Goal: Information Seeking & Learning: Find specific fact

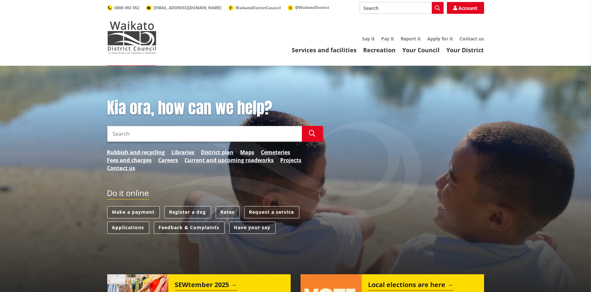
click at [230, 210] on link "Rates" at bounding box center [228, 212] width 24 height 12
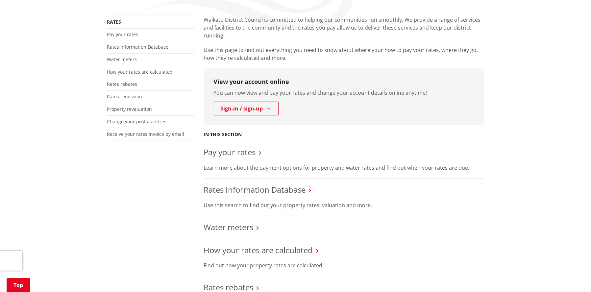
scroll to position [132, 0]
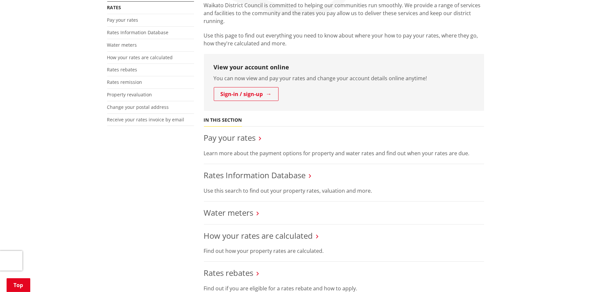
click at [252, 172] on link "Rates Information Database" at bounding box center [255, 175] width 102 height 11
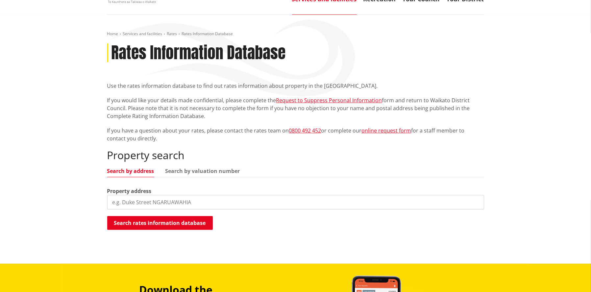
scroll to position [66, 0]
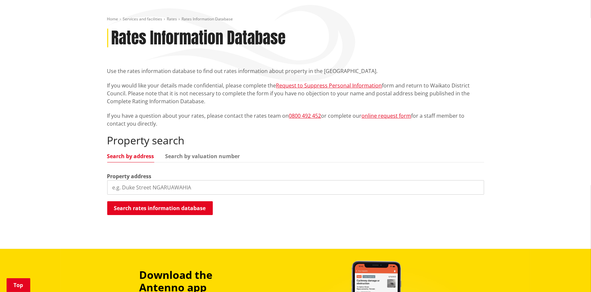
click at [132, 185] on input "search" at bounding box center [295, 187] width 377 height 14
click at [203, 157] on link "Search by valuation number" at bounding box center [202, 156] width 75 height 5
click at [129, 187] on input "search" at bounding box center [295, 187] width 377 height 14
type input "04443/511.03"
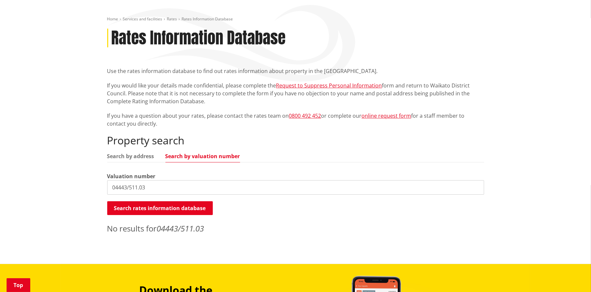
drag, startPoint x: 156, startPoint y: 185, endPoint x: 68, endPoint y: 187, distance: 88.1
click at [68, 187] on div "Home Services and facilities Rates Rates Information Database Rates Information…" at bounding box center [295, 132] width 591 height 264
type input "04443511.04"
drag, startPoint x: 161, startPoint y: 186, endPoint x: 19, endPoint y: 180, distance: 141.6
click at [19, 180] on div "Home Services and facilities Rates Rates Information Database Rates Information…" at bounding box center [295, 132] width 591 height 264
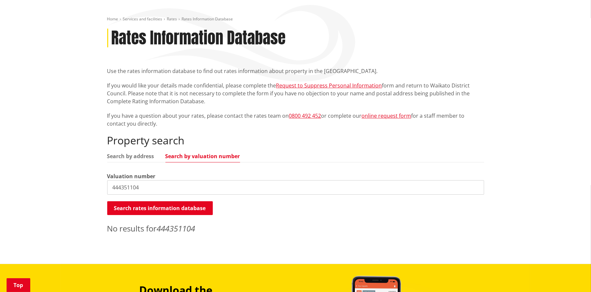
click at [112, 187] on input "444351104" at bounding box center [295, 187] width 377 height 14
type input "0444351104"
drag, startPoint x: 146, startPoint y: 187, endPoint x: -42, endPoint y: 185, distance: 187.8
click at [0, 185] on html "Skip to content Toggle search Toggle navigation Services and facilities Recreat…" at bounding box center [295, 244] width 591 height 620
type input "2011259"
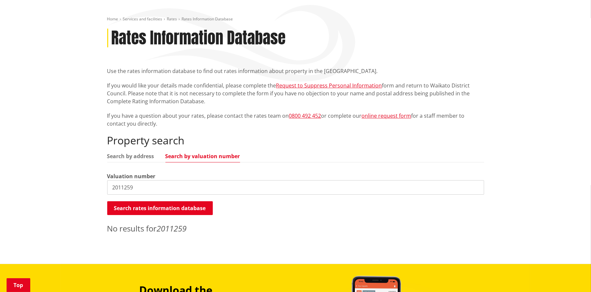
click at [170, 209] on button "Search rates information database" at bounding box center [160, 208] width 106 height 14
drag, startPoint x: 141, startPoint y: 187, endPoint x: 18, endPoint y: 181, distance: 123.1
click at [18, 181] on div "Home Services and facilities Rates Rates Information Database Rates Information…" at bounding box center [295, 132] width 591 height 264
click at [132, 156] on link "Search by address" at bounding box center [130, 156] width 47 height 5
click at [123, 186] on input "search" at bounding box center [295, 187] width 377 height 14
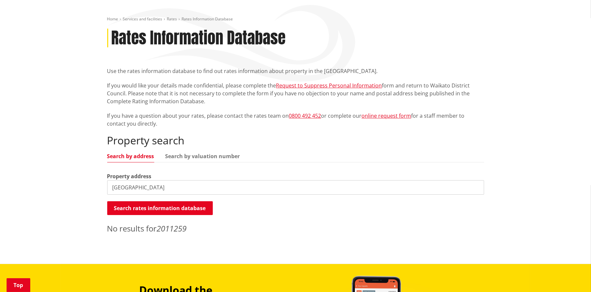
type input "[GEOGRAPHIC_DATA]"
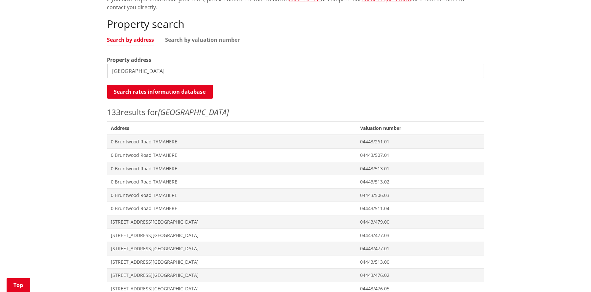
scroll to position [197, 0]
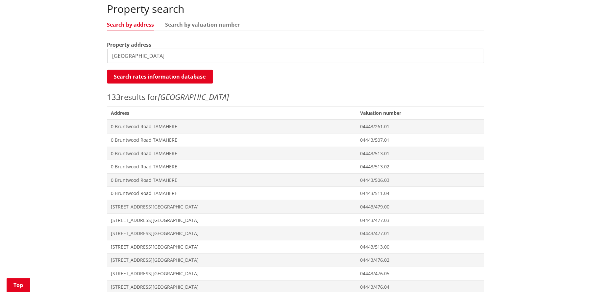
click at [137, 193] on span "0 Bruntwood Road TAMAHERE" at bounding box center [231, 193] width 241 height 7
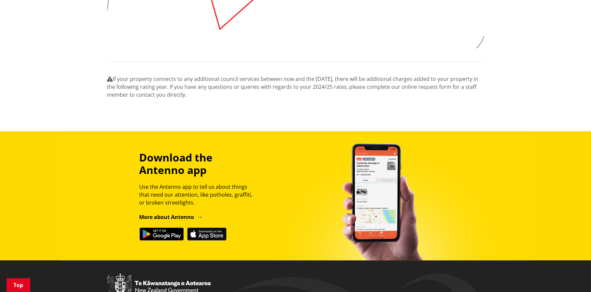
scroll to position [592, 0]
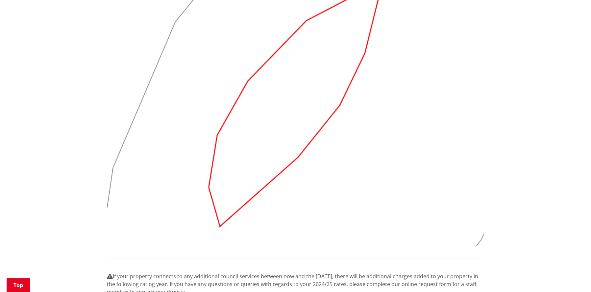
click at [375, 170] on img at bounding box center [295, 104] width 377 height 283
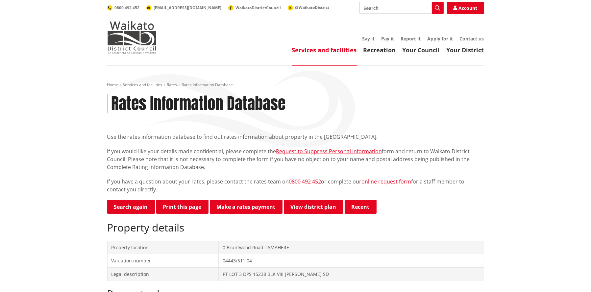
scroll to position [66, 0]
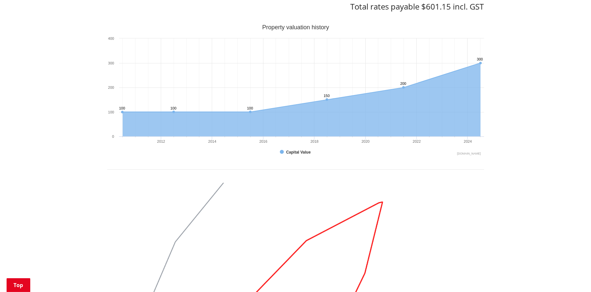
scroll to position [263, 0]
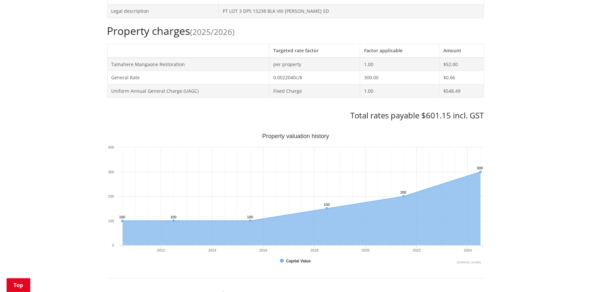
click at [532, 113] on div "Home Services and facilities Rates Rates Information Database Rates Information…" at bounding box center [295, 230] width 591 height 855
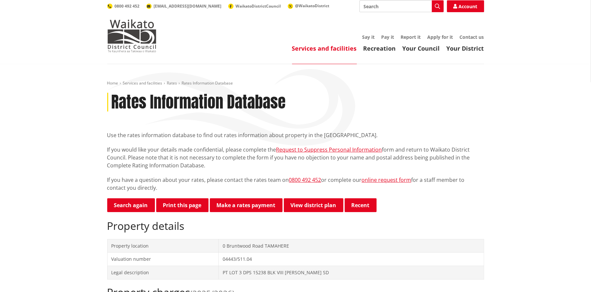
scroll to position [0, 0]
